Goal: Navigation & Orientation: Understand site structure

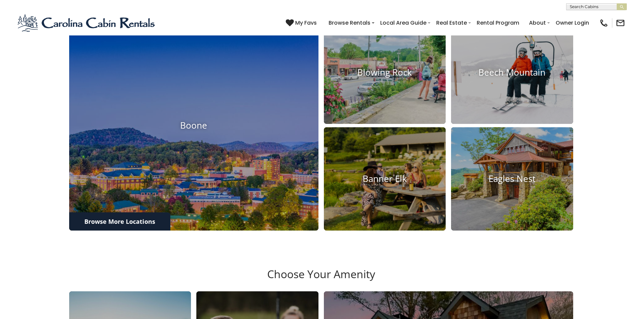
scroll to position [343, 0]
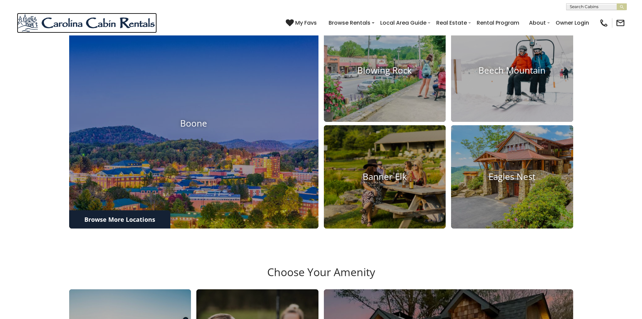
click at [59, 15] on img at bounding box center [87, 23] width 140 height 20
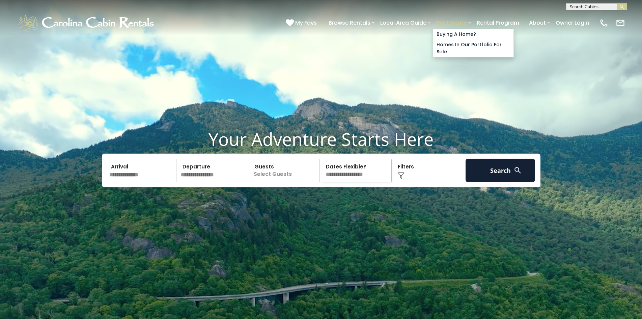
scroll to position [1, 0]
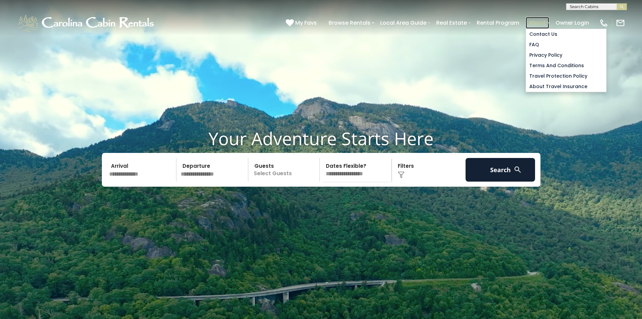
click at [533, 19] on link "About" at bounding box center [538, 23] width 24 height 12
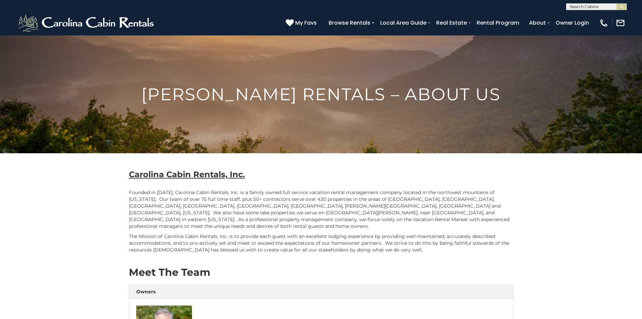
scroll to position [4, 0]
